Goal: Complete application form

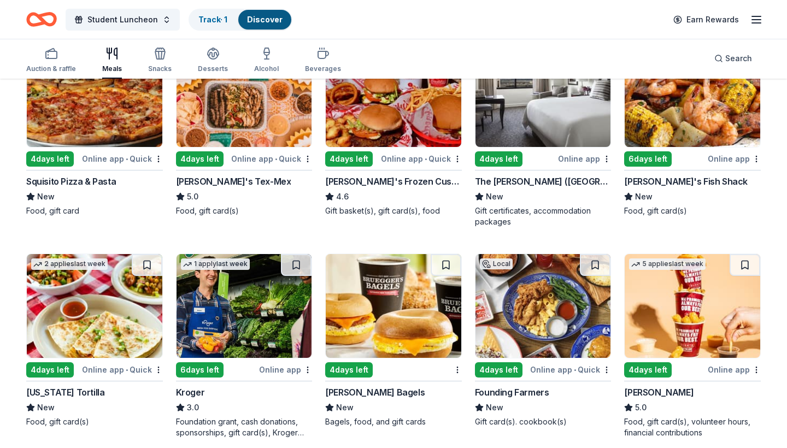
scroll to position [173, 0]
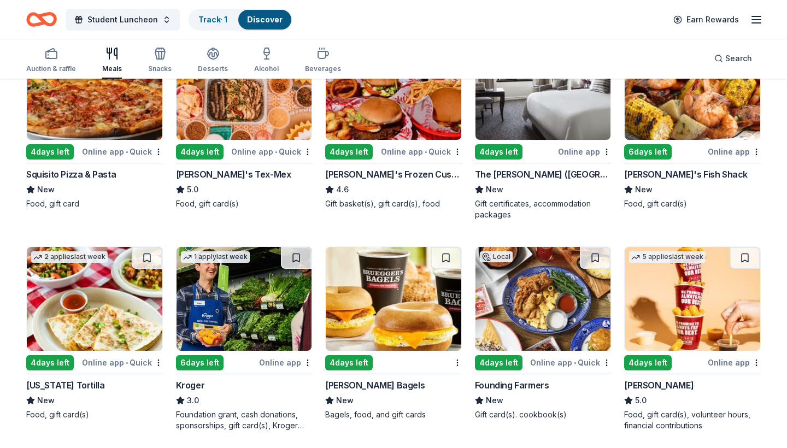
click at [105, 287] on img at bounding box center [95, 299] width 136 height 104
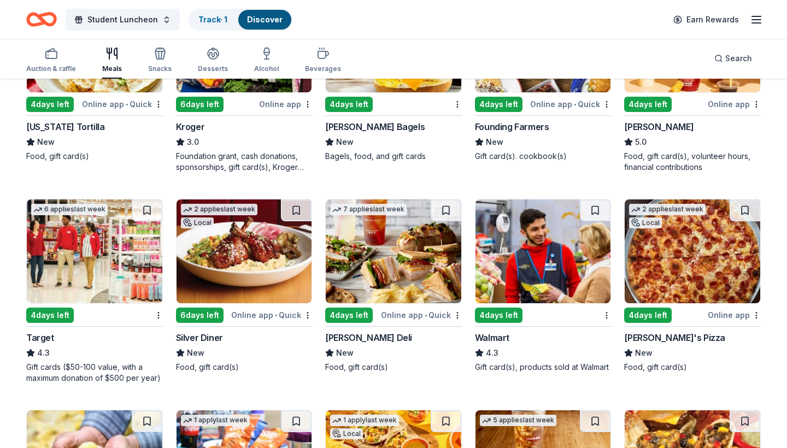
scroll to position [433, 0]
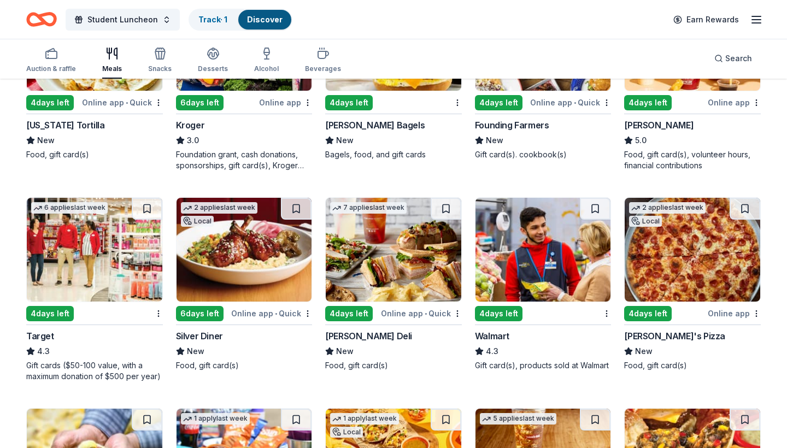
click at [48, 307] on div "4 days left" at bounding box center [50, 313] width 48 height 15
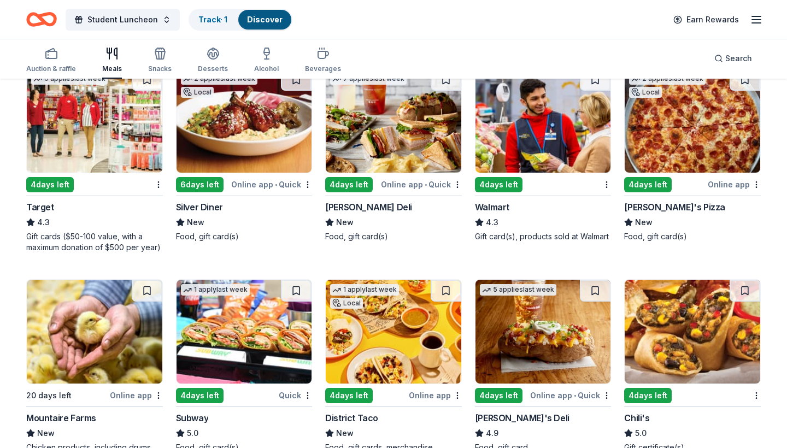
scroll to position [574, 0]
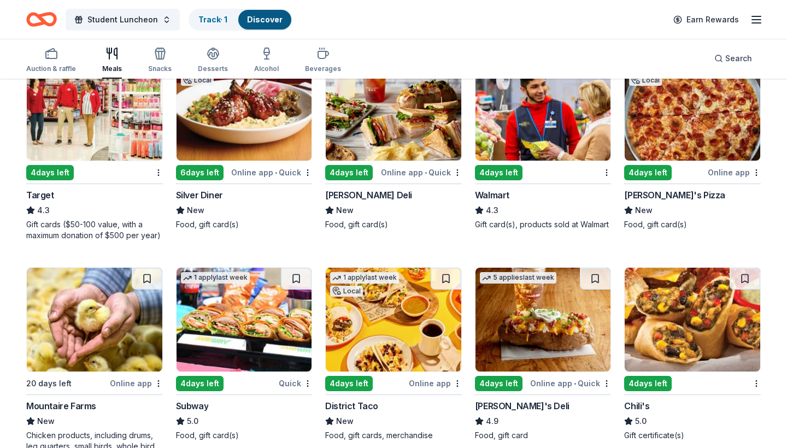
click at [260, 166] on div "Online app • Quick" at bounding box center [271, 173] width 81 height 14
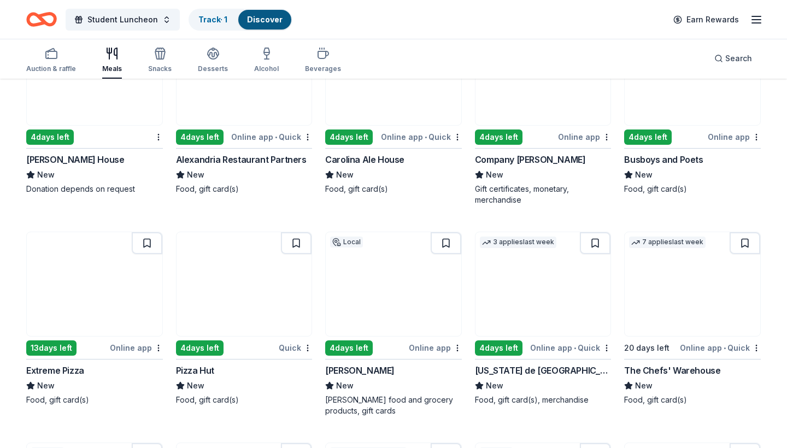
scroll to position [1852, 0]
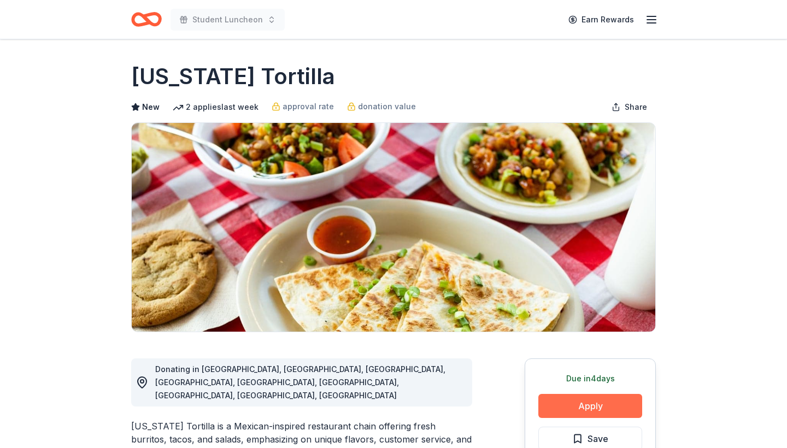
click at [560, 407] on button "Apply" at bounding box center [590, 406] width 104 height 24
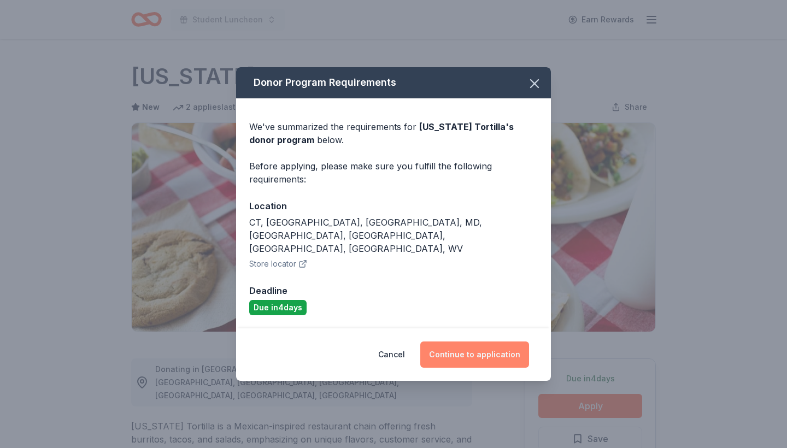
click at [456, 345] on button "Continue to application" at bounding box center [474, 355] width 109 height 26
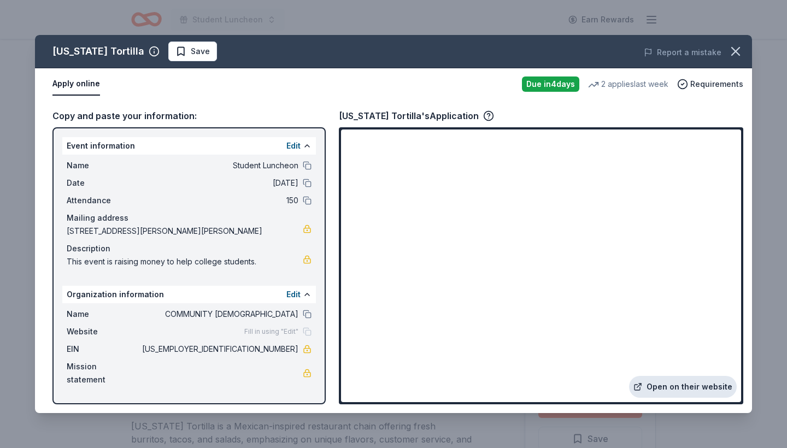
click at [681, 391] on link "Open on their website" at bounding box center [683, 387] width 108 height 22
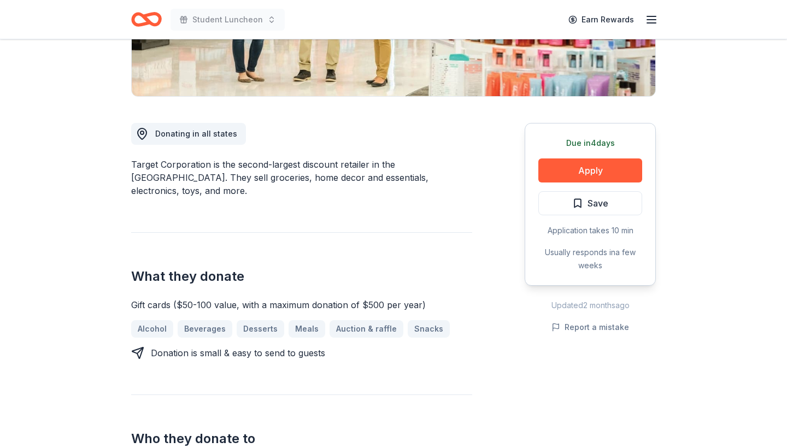
scroll to position [234, 0]
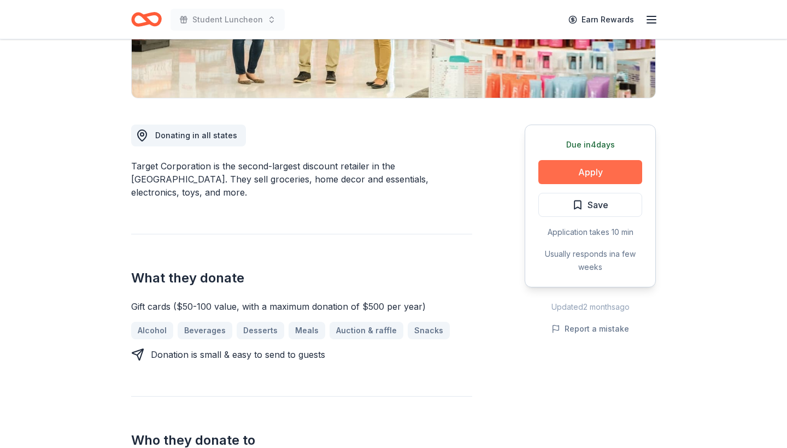
click at [562, 180] on button "Apply" at bounding box center [590, 172] width 104 height 24
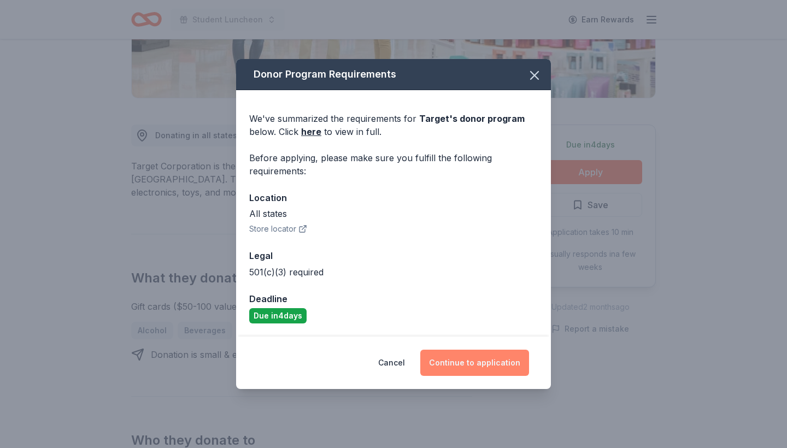
click at [451, 369] on button "Continue to application" at bounding box center [474, 363] width 109 height 26
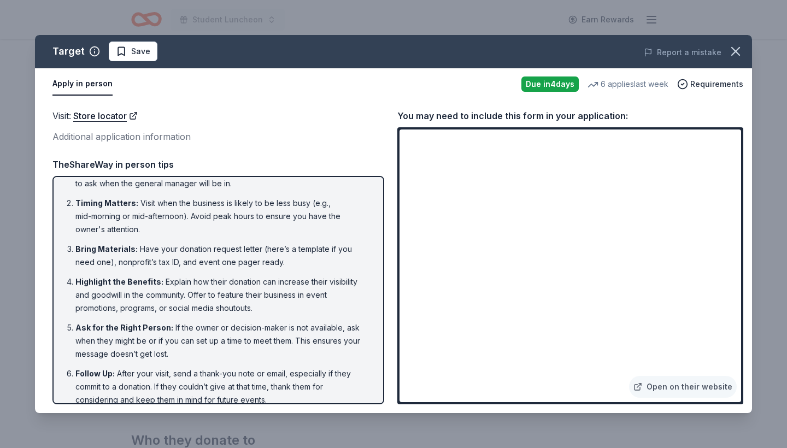
scroll to position [33, 0]
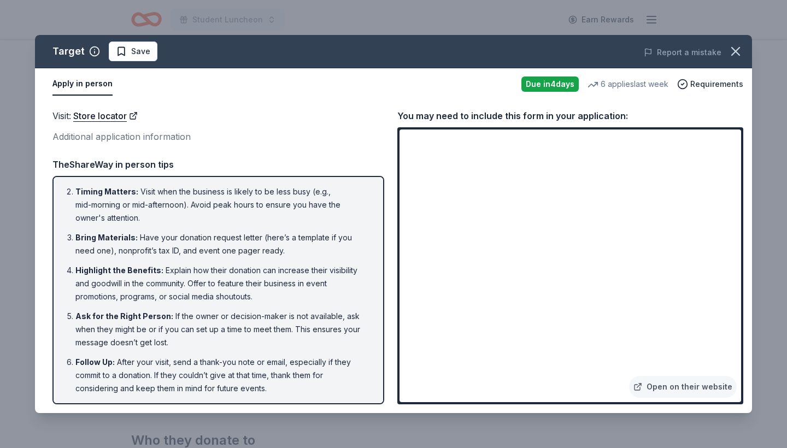
drag, startPoint x: 379, startPoint y: 374, endPoint x: 373, endPoint y: 389, distance: 15.9
click at [373, 389] on div "Call Ahead : Usually the person making the decision is the manager. Call ahead …" at bounding box center [218, 290] width 332 height 228
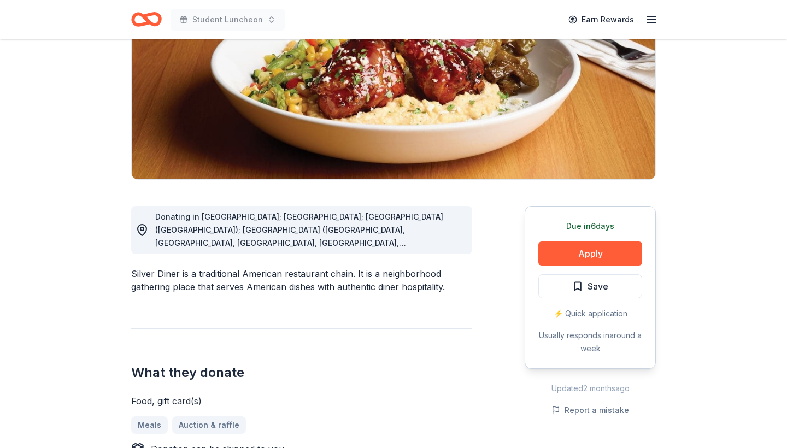
scroll to position [159, 0]
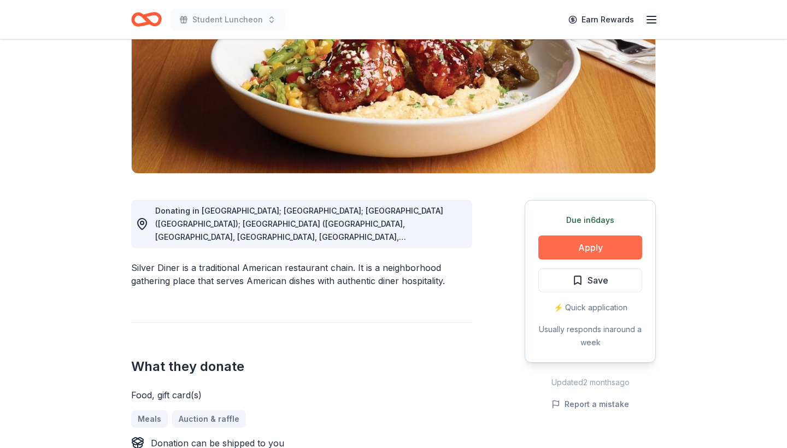
click at [555, 246] on button "Apply" at bounding box center [590, 248] width 104 height 24
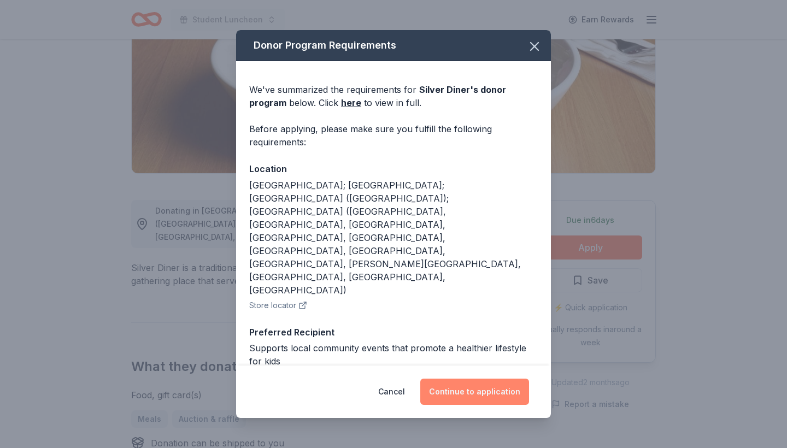
click at [489, 384] on button "Continue to application" at bounding box center [474, 392] width 109 height 26
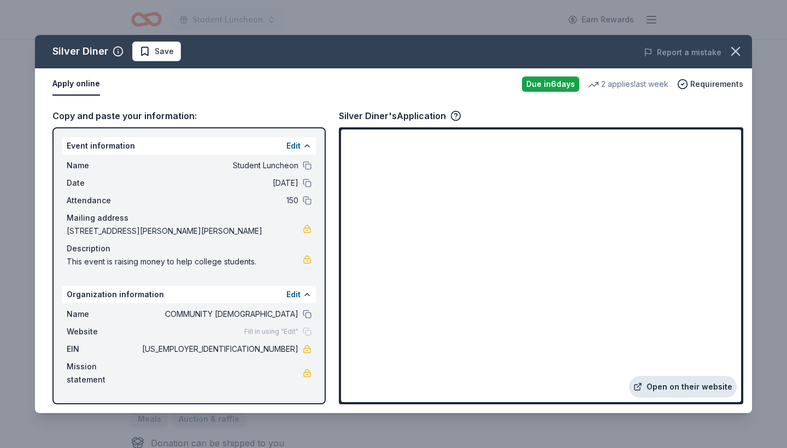
click at [667, 386] on link "Open on their website" at bounding box center [683, 387] width 108 height 22
click at [676, 389] on link "Open on their website" at bounding box center [683, 387] width 108 height 22
